Goal: Information Seeking & Learning: Check status

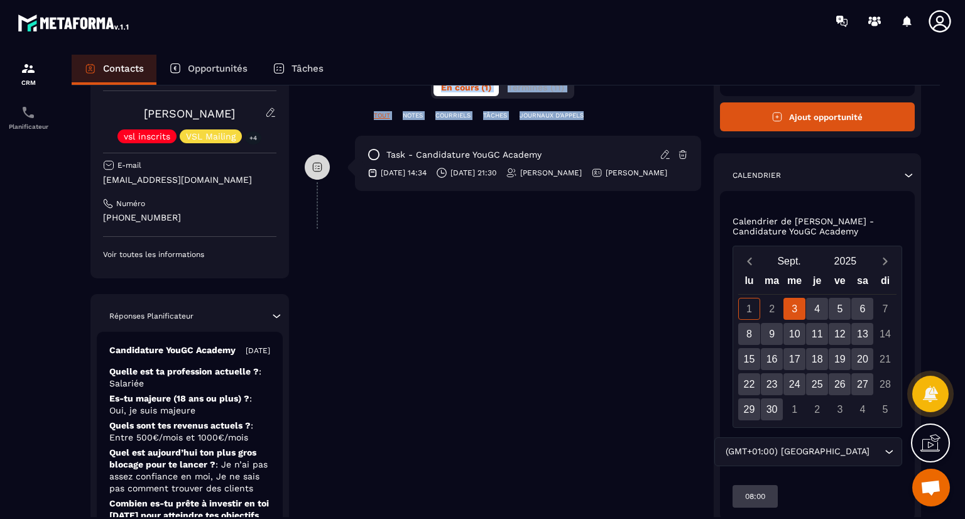
scroll to position [319, 0]
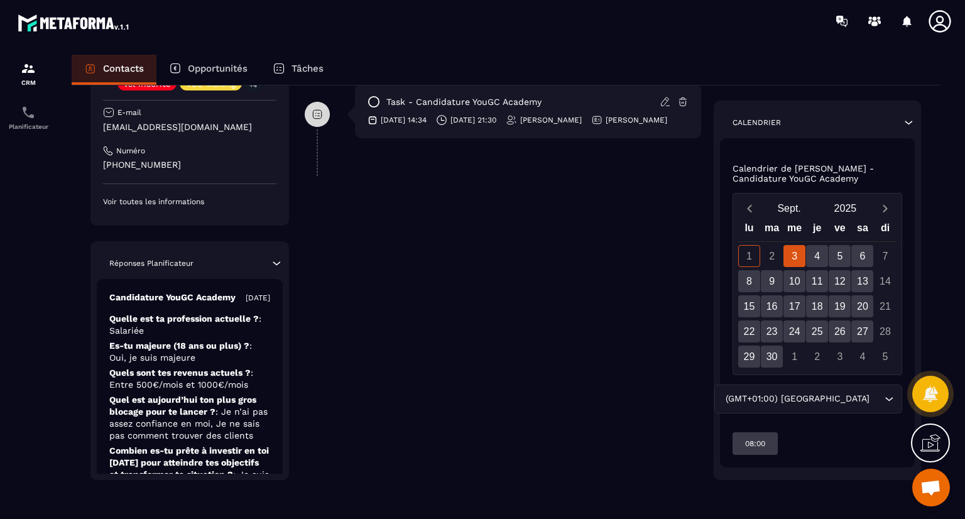
drag, startPoint x: 342, startPoint y: 323, endPoint x: 362, endPoint y: 537, distance: 214.5
click at [362, 518] on html "CRM Planificateur Contacts Opportunités Tâches Revenir aux contacts Responsable…" at bounding box center [482, 259] width 965 height 519
drag, startPoint x: 221, startPoint y: 365, endPoint x: 209, endPoint y: 370, distance: 13.5
click at [209, 370] on p "Es-tu majeure (18 ans ou plus) ? : Oui, je suis majeure" at bounding box center [189, 379] width 161 height 24
click at [209, 375] on div "Candidature YouGC Academy [DATE] Quelle est ta profession actuelle ? : Salariée…" at bounding box center [190, 444] width 186 height 331
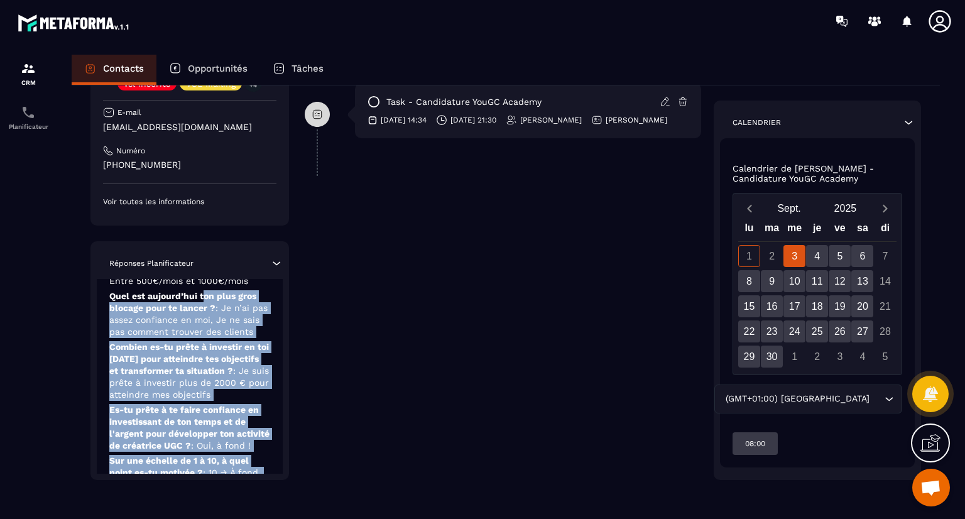
scroll to position [154, 0]
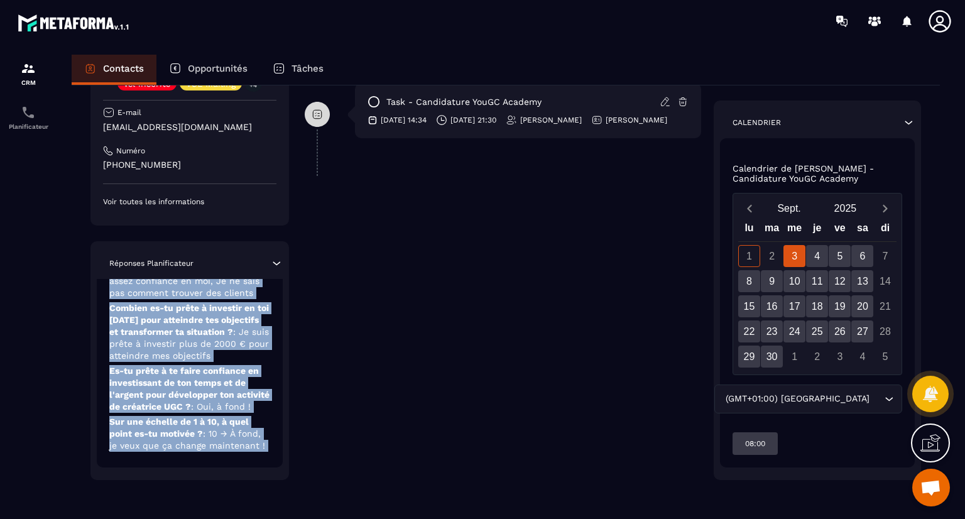
drag, startPoint x: 203, startPoint y: 408, endPoint x: 206, endPoint y: 470, distance: 62.9
click at [206, 473] on div "Réponses Planificateur Candidature YouGC Academy [DATE] Quelle est ta professio…" at bounding box center [189, 360] width 198 height 239
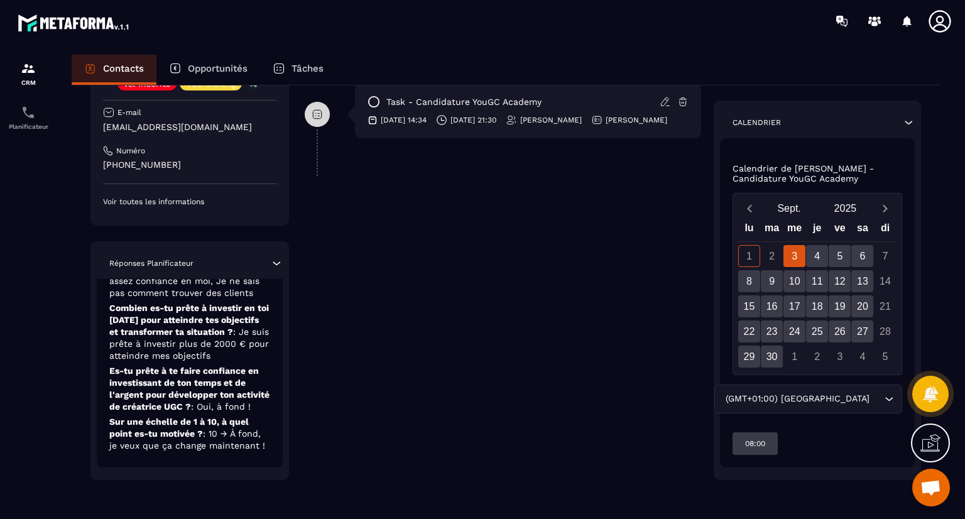
click at [216, 480] on div "Revenir aux contacts Responsable [PERSON_NAME] [PERSON_NAME] vsl inscrits VSL M…" at bounding box center [506, 141] width 868 height 751
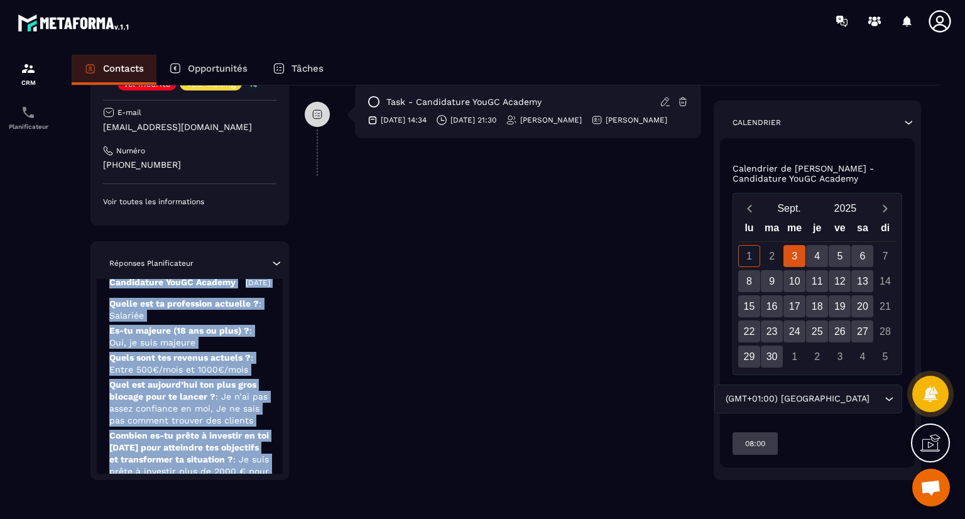
scroll to position [0, 0]
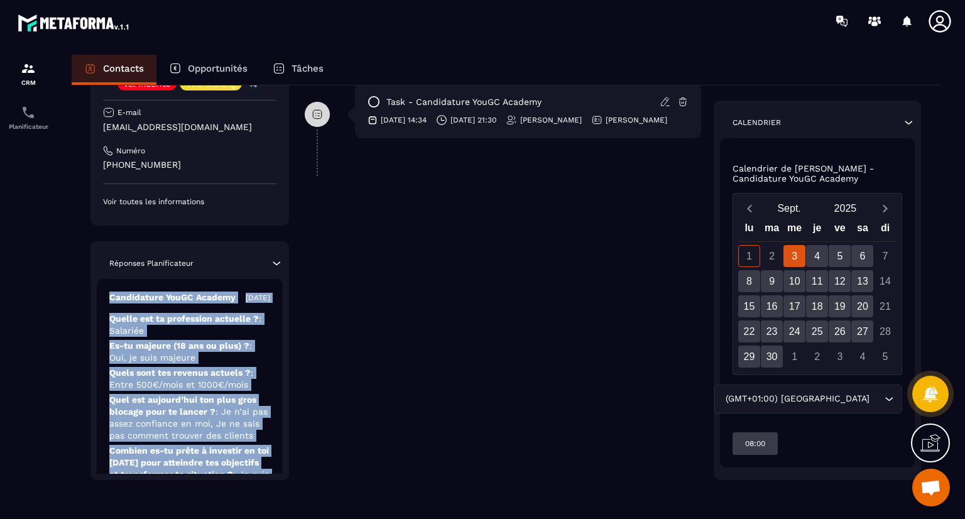
drag, startPoint x: 214, startPoint y: 458, endPoint x: 219, endPoint y: 233, distance: 224.9
click at [219, 233] on div "Responsable [PERSON_NAME] [PERSON_NAME] vsl inscrits VSL Mailing +4 E-mail [EMA…" at bounding box center [189, 235] width 198 height 489
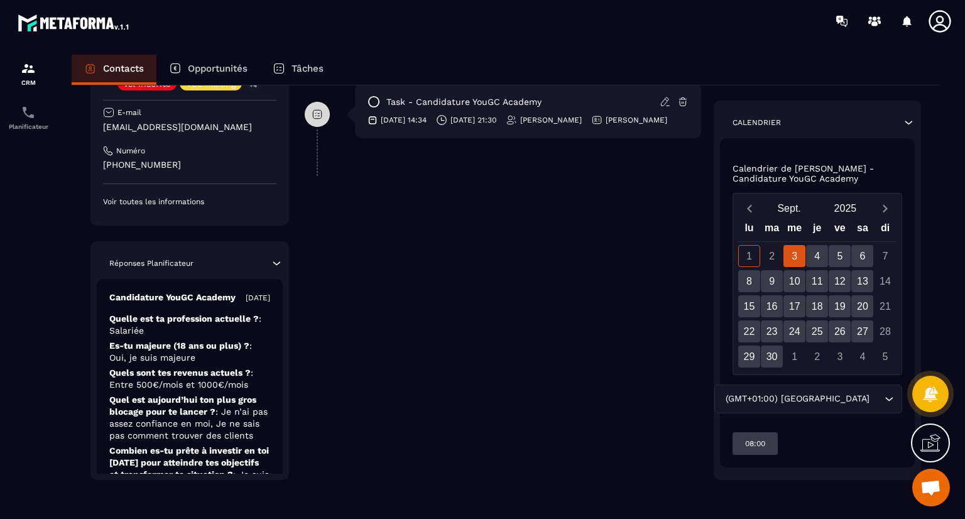
click at [389, 246] on div "**********" at bounding box center [503, 151] width 396 height 658
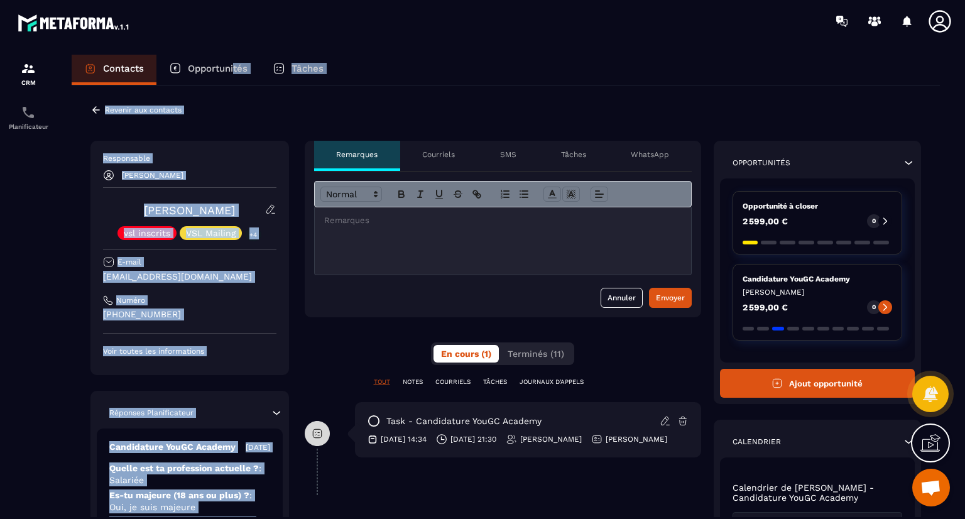
drag, startPoint x: 200, startPoint y: 398, endPoint x: 236, endPoint y: 48, distance: 351.1
click at [236, 48] on section "CRM Planificateur Contacts Opportunités Tâches Revenir aux contacts Responsable…" at bounding box center [482, 298] width 965 height 513
click at [455, 77] on div "Contacts Opportunités Tâches" at bounding box center [506, 70] width 868 height 30
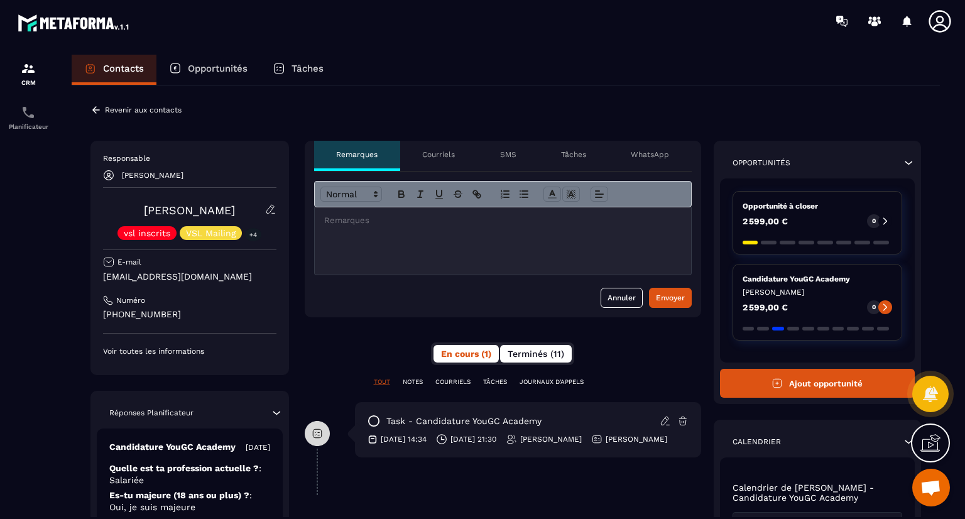
click at [553, 350] on span "Terminés (11)" at bounding box center [536, 354] width 57 height 10
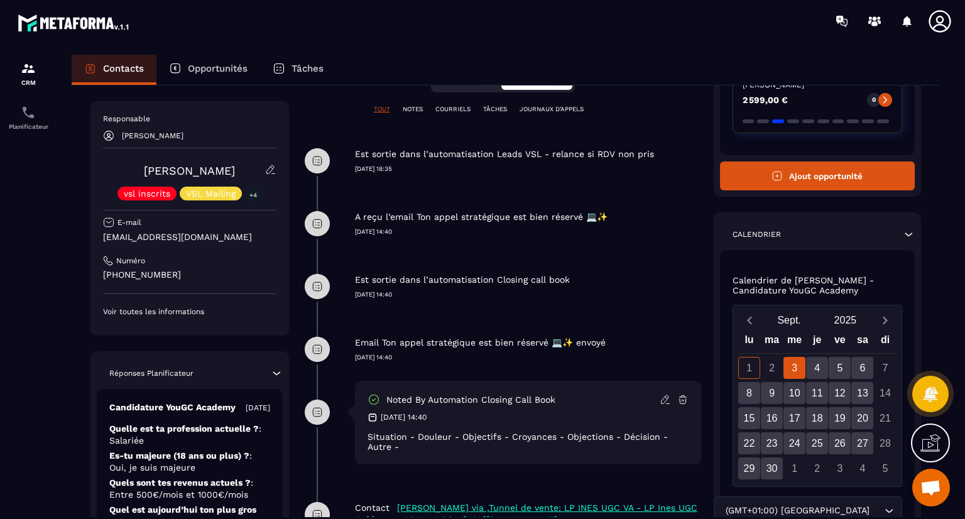
scroll to position [337, 0]
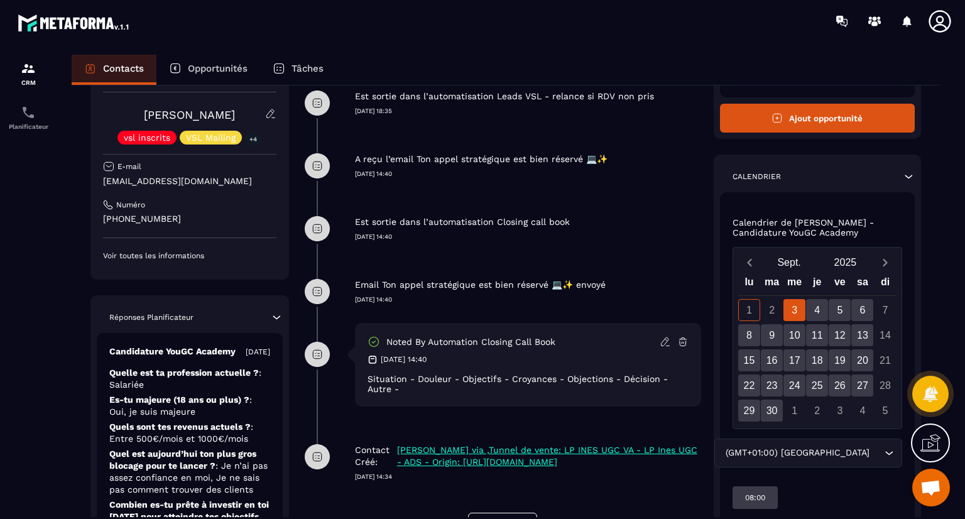
drag, startPoint x: 664, startPoint y: 374, endPoint x: 649, endPoint y: 514, distance: 140.9
click at [649, 514] on div "**********" at bounding box center [503, 172] width 396 height 724
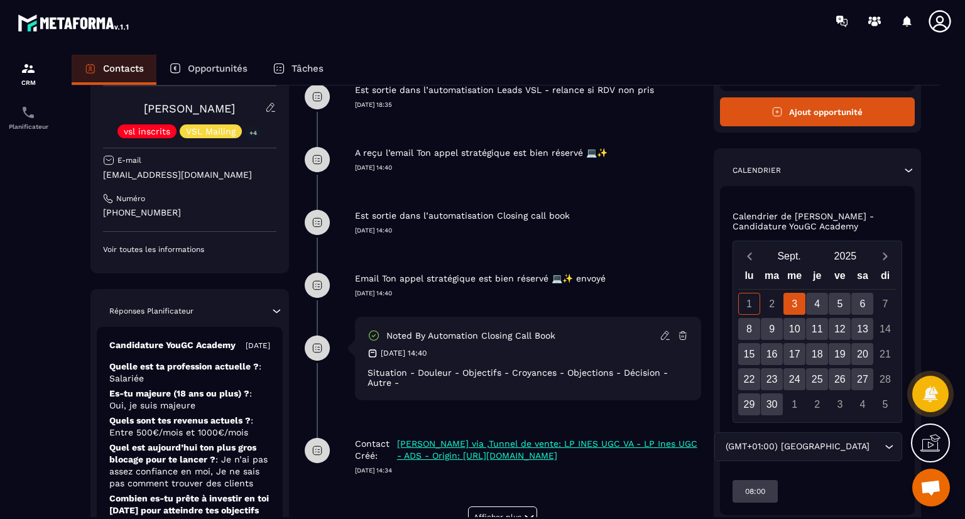
click at [588, 490] on div "**********" at bounding box center [503, 166] width 396 height 724
drag, startPoint x: 588, startPoint y: 490, endPoint x: 594, endPoint y: 541, distance: 51.2
click at [594, 518] on html "CRM Planificateur Contacts Opportunités Tâches Revenir aux contacts Responsable…" at bounding box center [482, 259] width 965 height 519
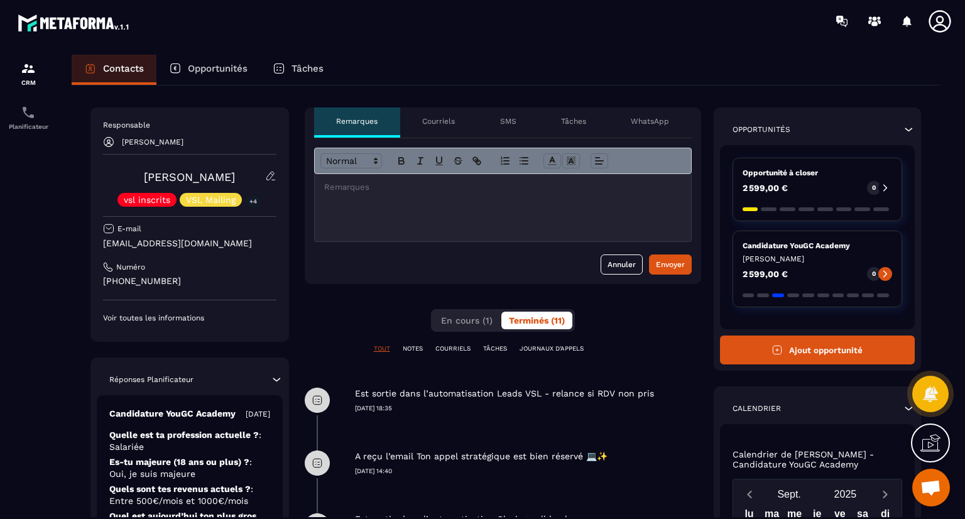
scroll to position [0, 0]
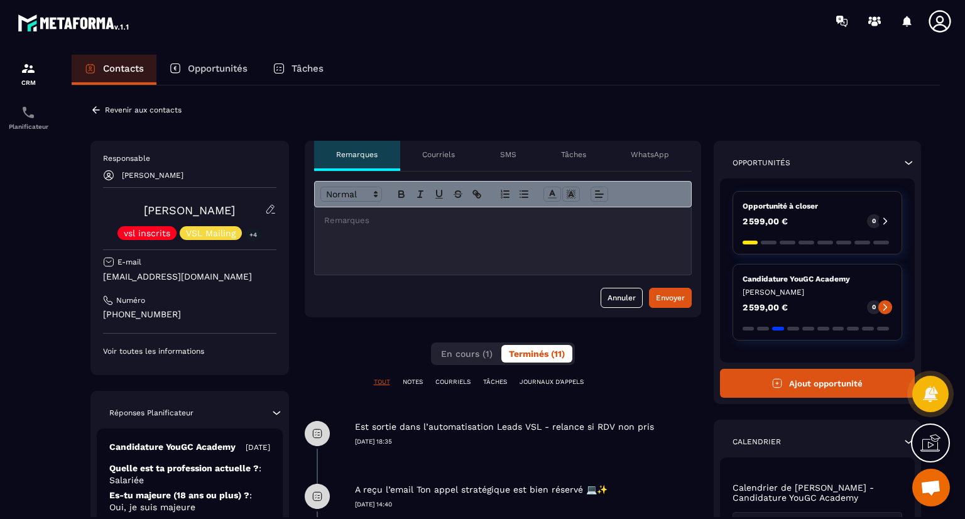
drag, startPoint x: 631, startPoint y: 289, endPoint x: 636, endPoint y: 51, distance: 238.1
click at [636, 51] on section "CRM Planificateur Contacts Opportunités Tâches Revenir aux contacts Responsable…" at bounding box center [482, 298] width 965 height 513
click at [512, 42] on section "CRM Planificateur Contacts Opportunités Tâches Revenir aux contacts Responsable…" at bounding box center [482, 298] width 965 height 513
